Goal: Task Accomplishment & Management: Use online tool/utility

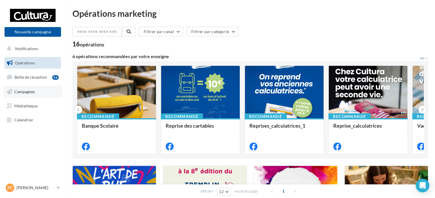
click at [23, 91] on span "Campagnes" at bounding box center [24, 91] width 21 height 5
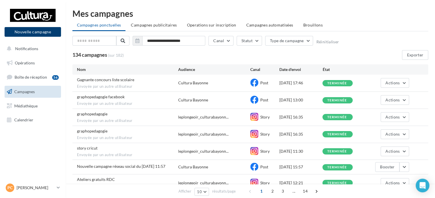
click at [37, 33] on button "Nouvelle campagne" at bounding box center [33, 32] width 56 height 10
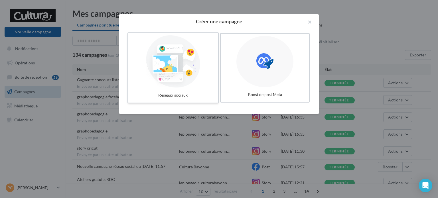
click at [193, 62] on div at bounding box center [173, 61] width 86 height 52
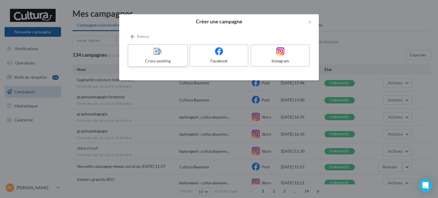
click at [160, 54] on icon at bounding box center [158, 51] width 8 height 8
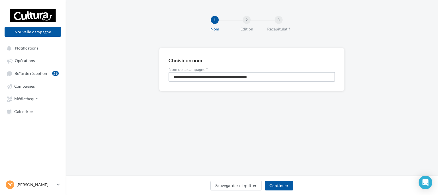
click at [274, 77] on input "**********" at bounding box center [251, 77] width 166 height 10
drag, startPoint x: 274, startPoint y: 77, endPoint x: 142, endPoint y: 81, distance: 131.8
click at [142, 81] on div "**********" at bounding box center [252, 79] width 372 height 62
type input "**********"
click at [276, 185] on button "Continuer" at bounding box center [279, 186] width 28 height 10
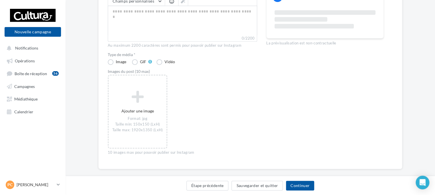
scroll to position [108, 0]
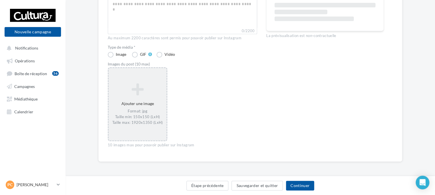
click at [140, 96] on div "Ajouter une image Format: jpg Taille min: 150x150 (LxH) Taille max: 1920x1350 (…" at bounding box center [138, 104] width 58 height 48
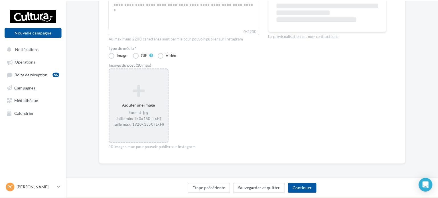
scroll to position [105, 0]
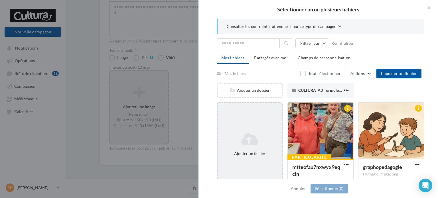
click at [249, 139] on icon at bounding box center [250, 140] width 60 height 14
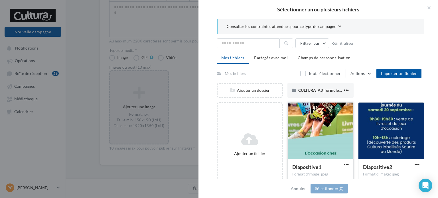
click at [317, 134] on div at bounding box center [321, 131] width 66 height 57
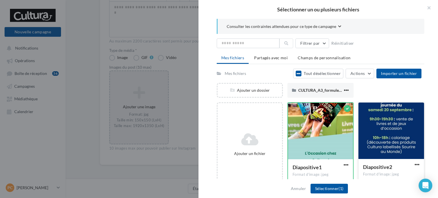
click at [385, 119] on div at bounding box center [391, 131] width 66 height 57
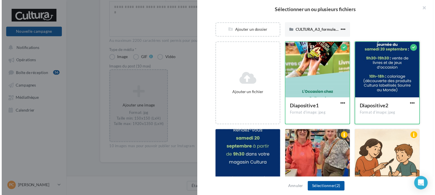
scroll to position [86, 0]
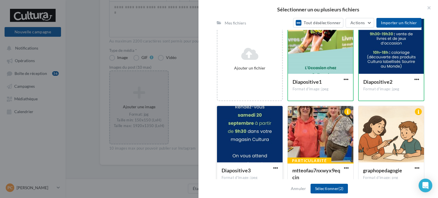
click at [252, 126] on div at bounding box center [250, 134] width 66 height 57
click at [337, 190] on button "Sélectionner (3)" at bounding box center [328, 189] width 37 height 10
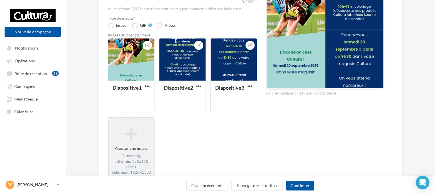
scroll to position [143, 0]
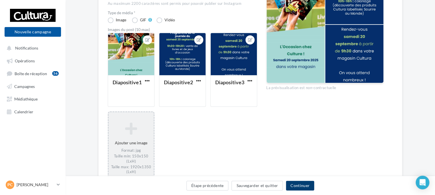
click at [300, 186] on button "Continuer" at bounding box center [300, 186] width 28 height 10
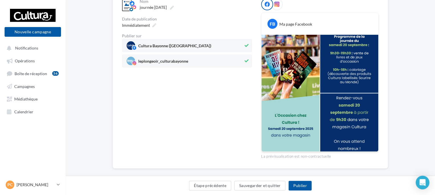
scroll to position [75, 0]
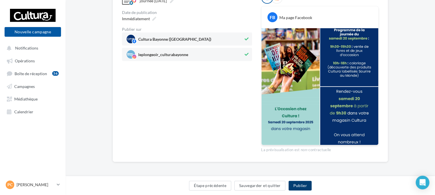
click at [299, 184] on button "Publier" at bounding box center [299, 186] width 23 height 10
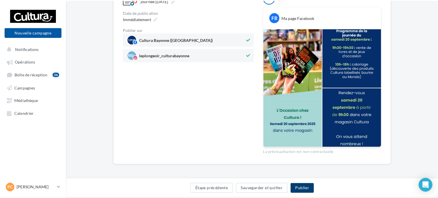
scroll to position [72, 0]
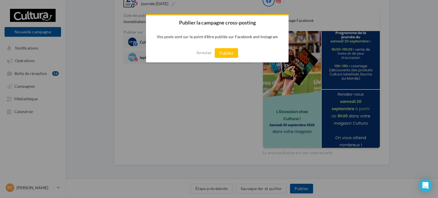
click at [226, 53] on button "Publier" at bounding box center [226, 53] width 23 height 10
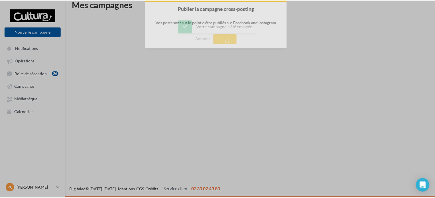
scroll to position [9, 0]
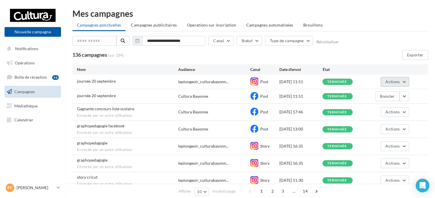
click at [404, 80] on button "Actions" at bounding box center [395, 82] width 29 height 10
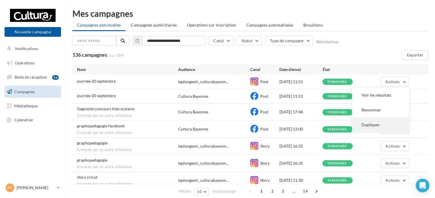
click at [366, 126] on button "Dupliquer" at bounding box center [380, 124] width 57 height 15
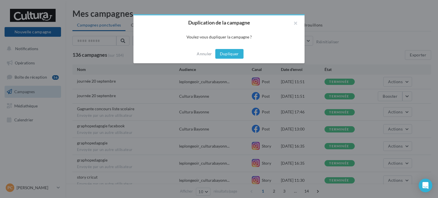
click at [230, 52] on button "Dupliquer" at bounding box center [229, 54] width 28 height 10
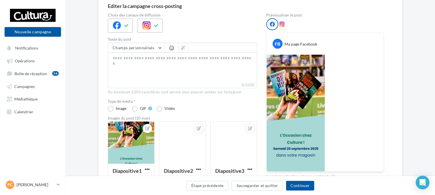
scroll to position [57, 0]
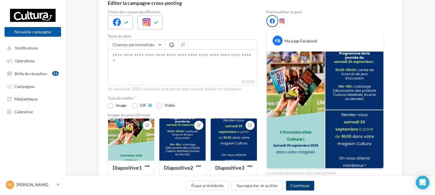
click at [299, 187] on button "Continuer" at bounding box center [300, 186] width 28 height 10
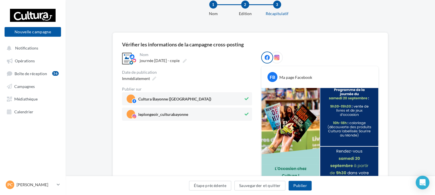
scroll to position [29, 0]
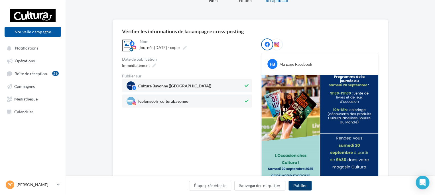
click at [301, 186] on button "Publier" at bounding box center [299, 186] width 23 height 10
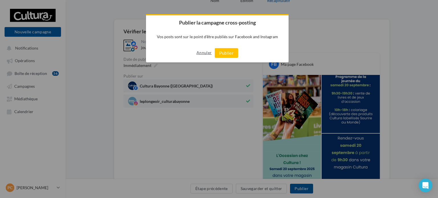
click at [201, 52] on button "Annuler" at bounding box center [203, 52] width 15 height 9
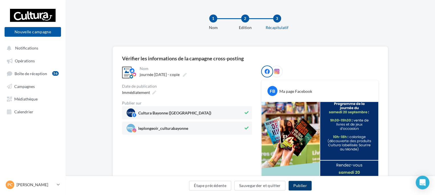
scroll to position [0, 0]
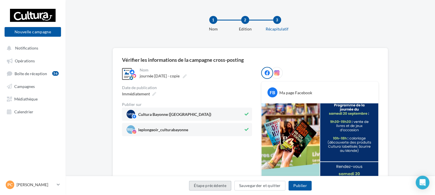
click at [221, 185] on button "Étape précédente" at bounding box center [210, 186] width 42 height 10
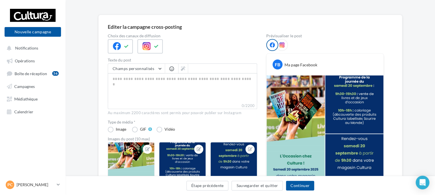
scroll to position [16, 0]
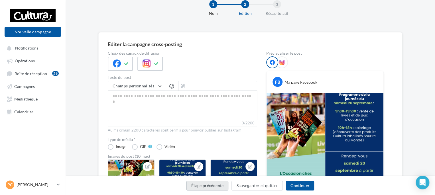
click at [213, 184] on button "Étape précédente" at bounding box center [207, 186] width 42 height 10
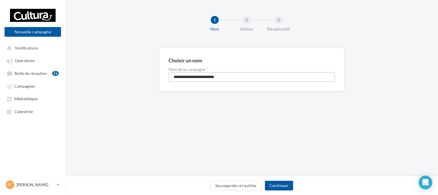
click at [235, 76] on input "**********" at bounding box center [251, 77] width 166 height 10
drag, startPoint x: 235, startPoint y: 76, endPoint x: 212, endPoint y: 76, distance: 22.8
click at [212, 76] on input "**********" at bounding box center [251, 77] width 166 height 10
type input "**********"
click at [285, 186] on button "Continuer" at bounding box center [279, 186] width 28 height 10
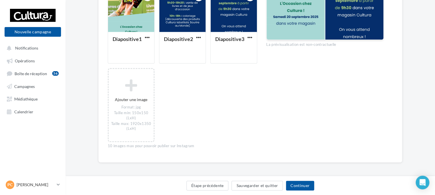
scroll to position [187, 0]
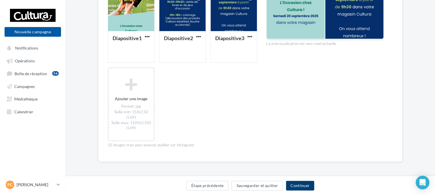
click at [297, 186] on button "Continuer" at bounding box center [300, 186] width 28 height 10
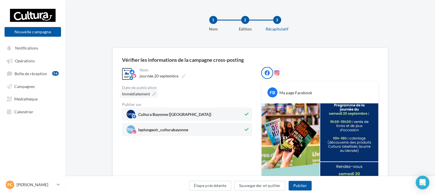
click at [150, 94] on div "Immédiatement" at bounding box center [139, 94] width 38 height 8
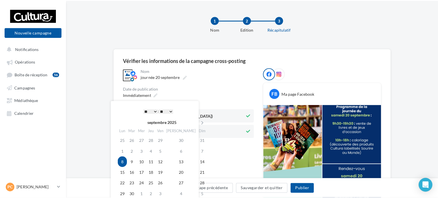
scroll to position [29, 0]
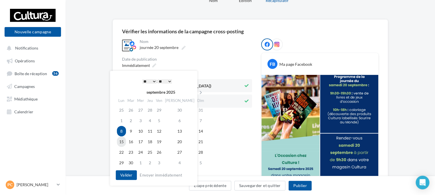
click at [121, 141] on td "15" at bounding box center [121, 142] width 9 height 11
click at [161, 141] on td "19" at bounding box center [158, 142] width 9 height 11
click at [121, 142] on td "15" at bounding box center [121, 142] width 9 height 11
click at [161, 141] on td "19" at bounding box center [158, 142] width 9 height 11
click at [122, 141] on td "15" at bounding box center [121, 142] width 9 height 11
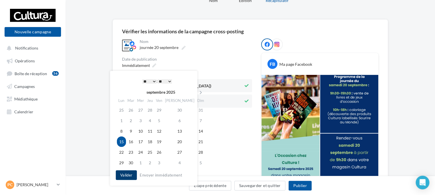
click at [128, 175] on button "Valider" at bounding box center [126, 175] width 21 height 10
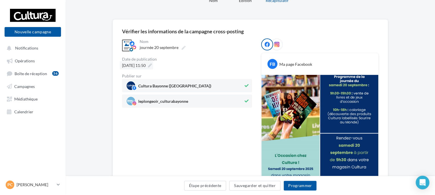
click at [146, 66] on span "15/09/2025 à 11:50" at bounding box center [134, 65] width 24 height 5
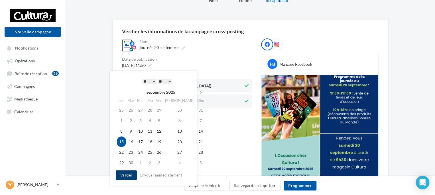
click at [128, 173] on button "Valider" at bounding box center [126, 175] width 21 height 10
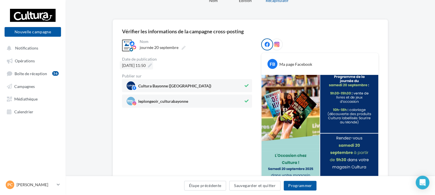
click at [152, 65] on icon at bounding box center [150, 66] width 4 height 4
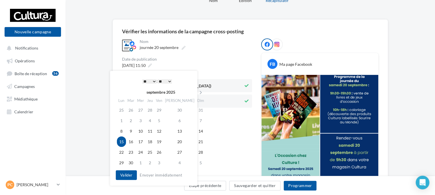
click at [152, 80] on select "* * * * * * * * * * ** ** ** ** ** ** ** ** ** ** ** ** ** **" at bounding box center [149, 81] width 14 height 5
click at [171, 81] on select "** ** ** ** ** **" at bounding box center [165, 81] width 14 height 5
click at [128, 176] on button "Valider" at bounding box center [126, 175] width 21 height 10
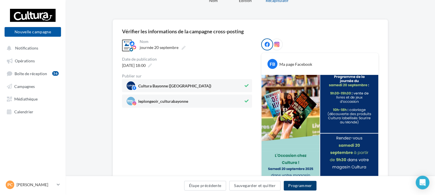
click at [300, 186] on button "Programmer" at bounding box center [300, 186] width 33 height 10
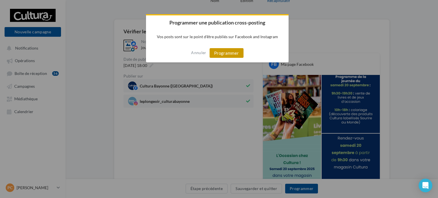
click at [230, 54] on button "Programmer" at bounding box center [226, 53] width 34 height 10
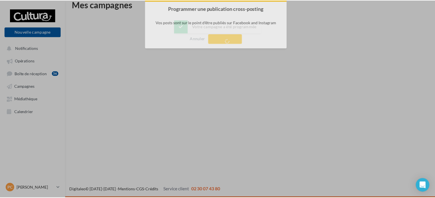
scroll to position [9, 0]
